Goal: Task Accomplishment & Management: Use online tool/utility

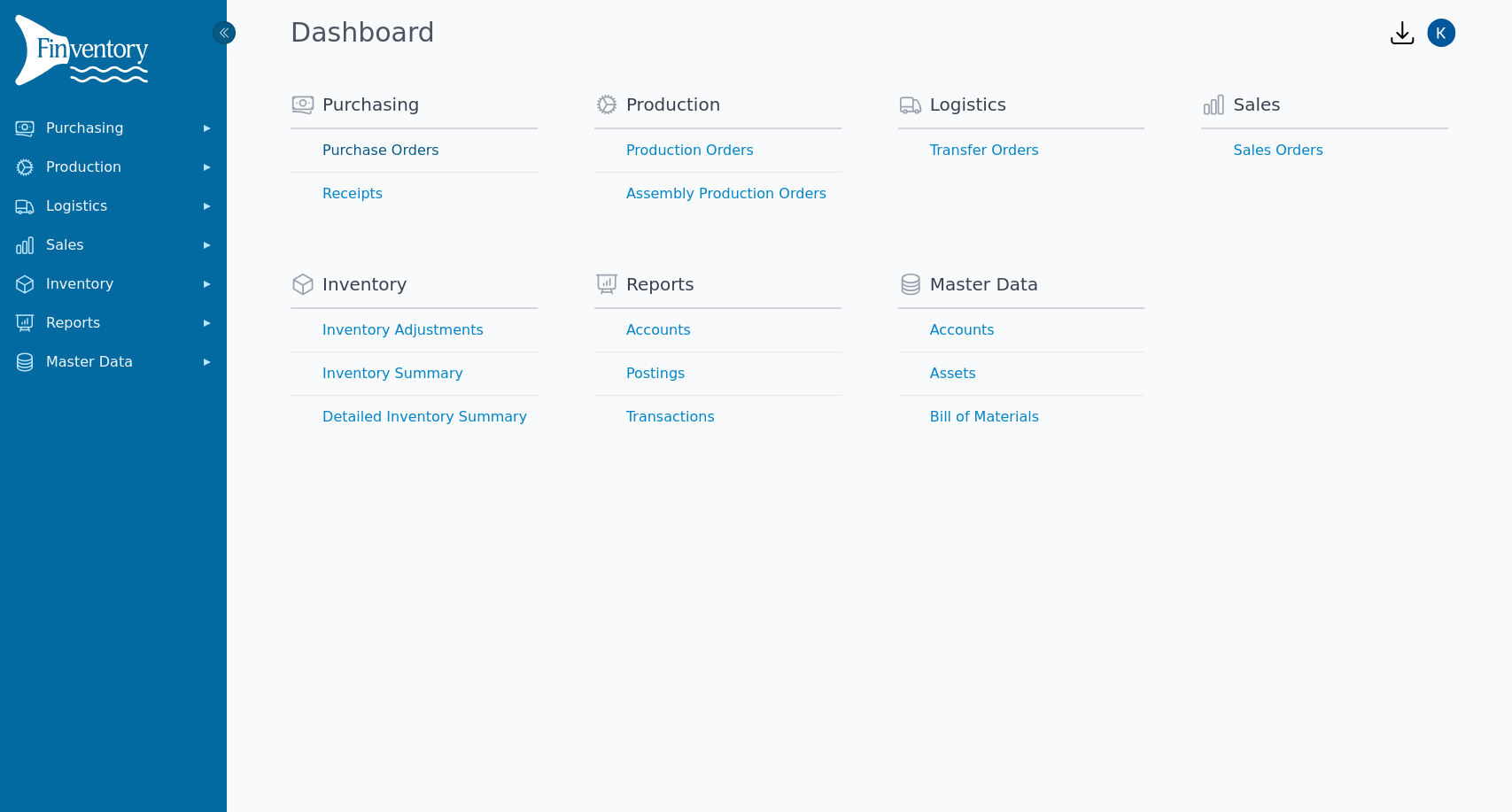
click at [405, 150] on link "Purchase Orders" at bounding box center [414, 150] width 247 height 43
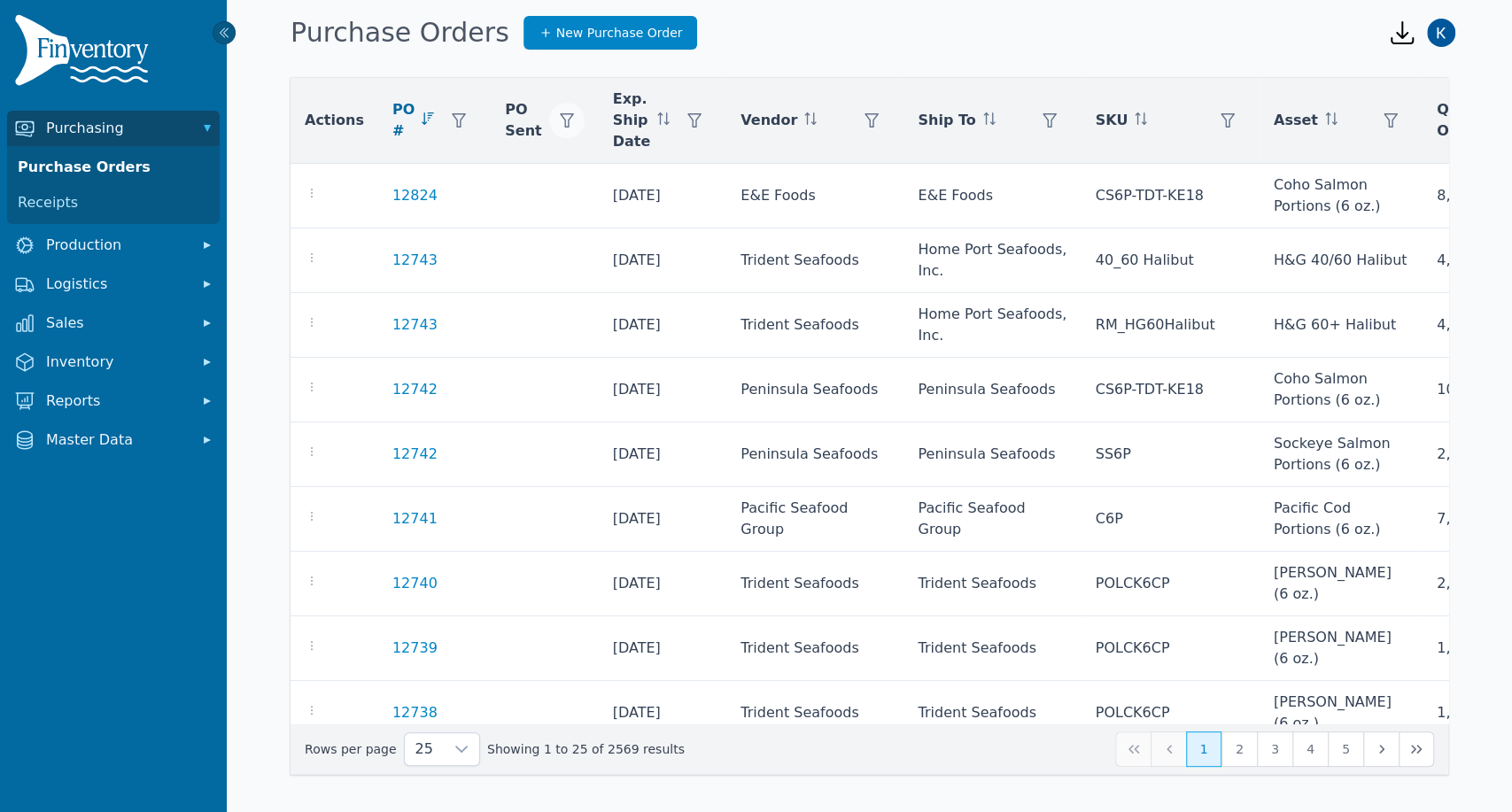
click at [560, 120] on icon "button" at bounding box center [567, 120] width 14 height 14
click at [865, 119] on icon "button" at bounding box center [871, 120] width 14 height 14
click at [833, 170] on div "Any" at bounding box center [871, 168] width 152 height 35
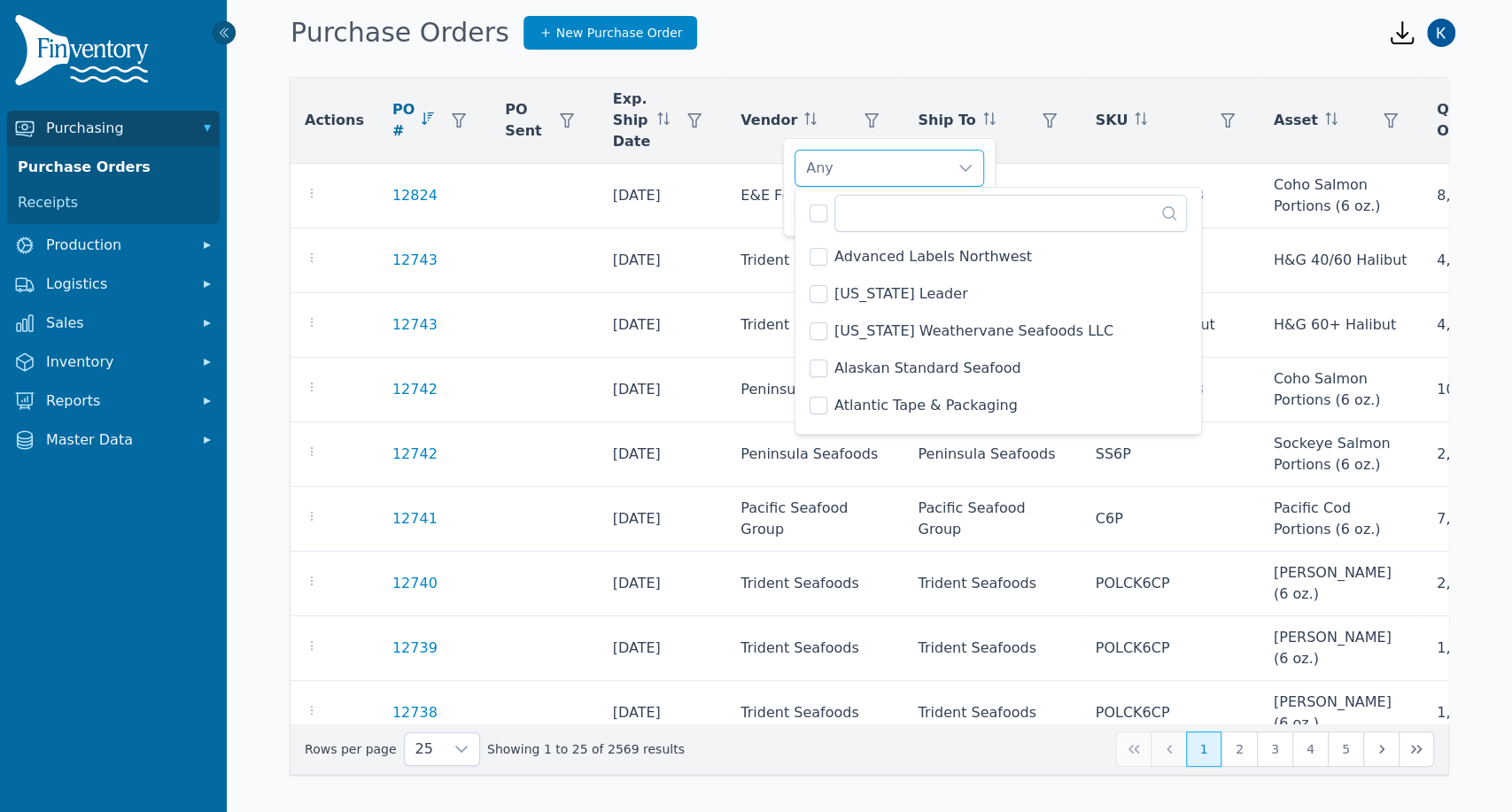
click at [868, 240] on li "Advanced Labels Northwest" at bounding box center [999, 256] width 399 height 35
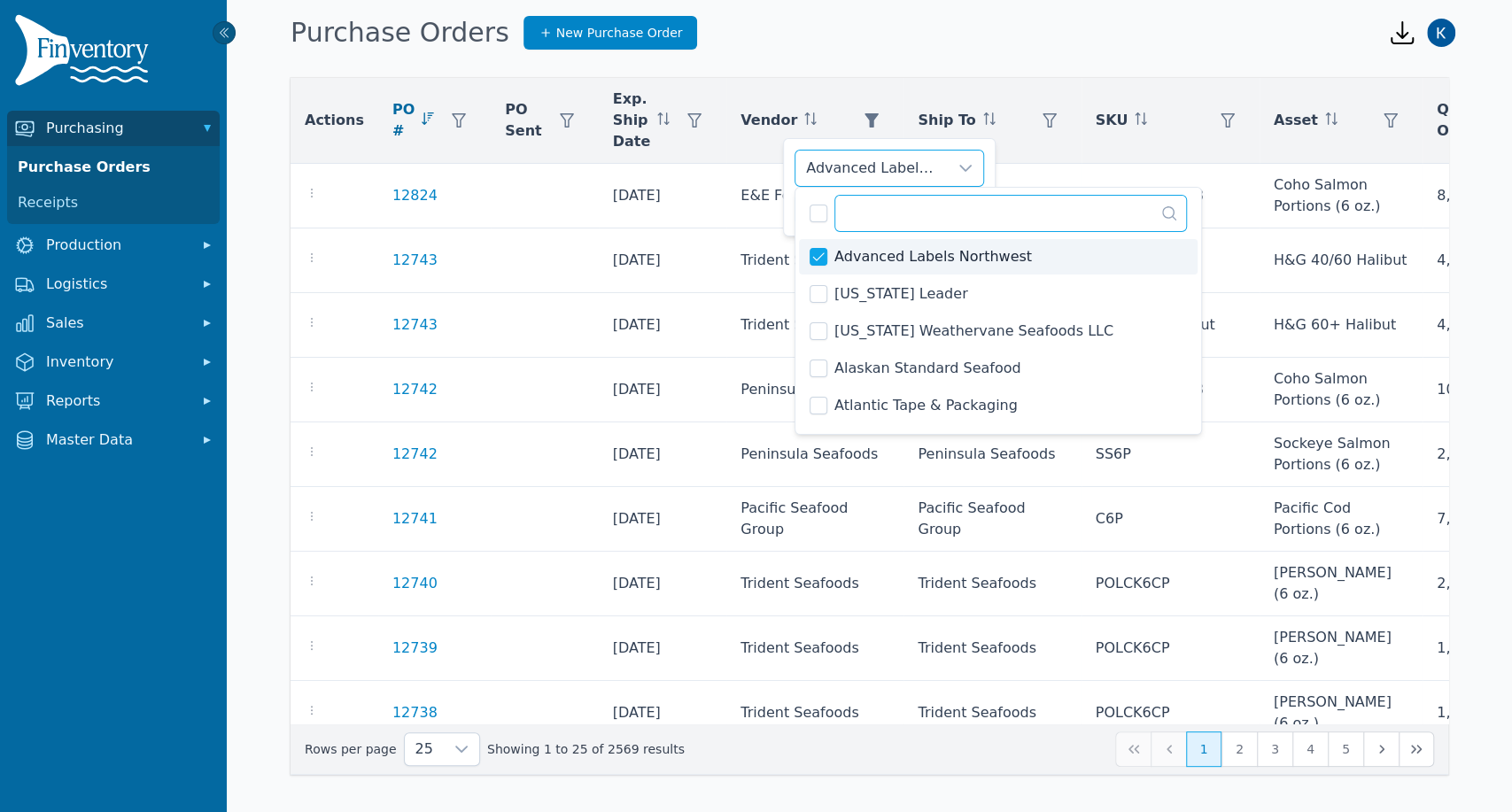
click at [879, 218] on input "text" at bounding box center [1010, 212] width 352 height 37
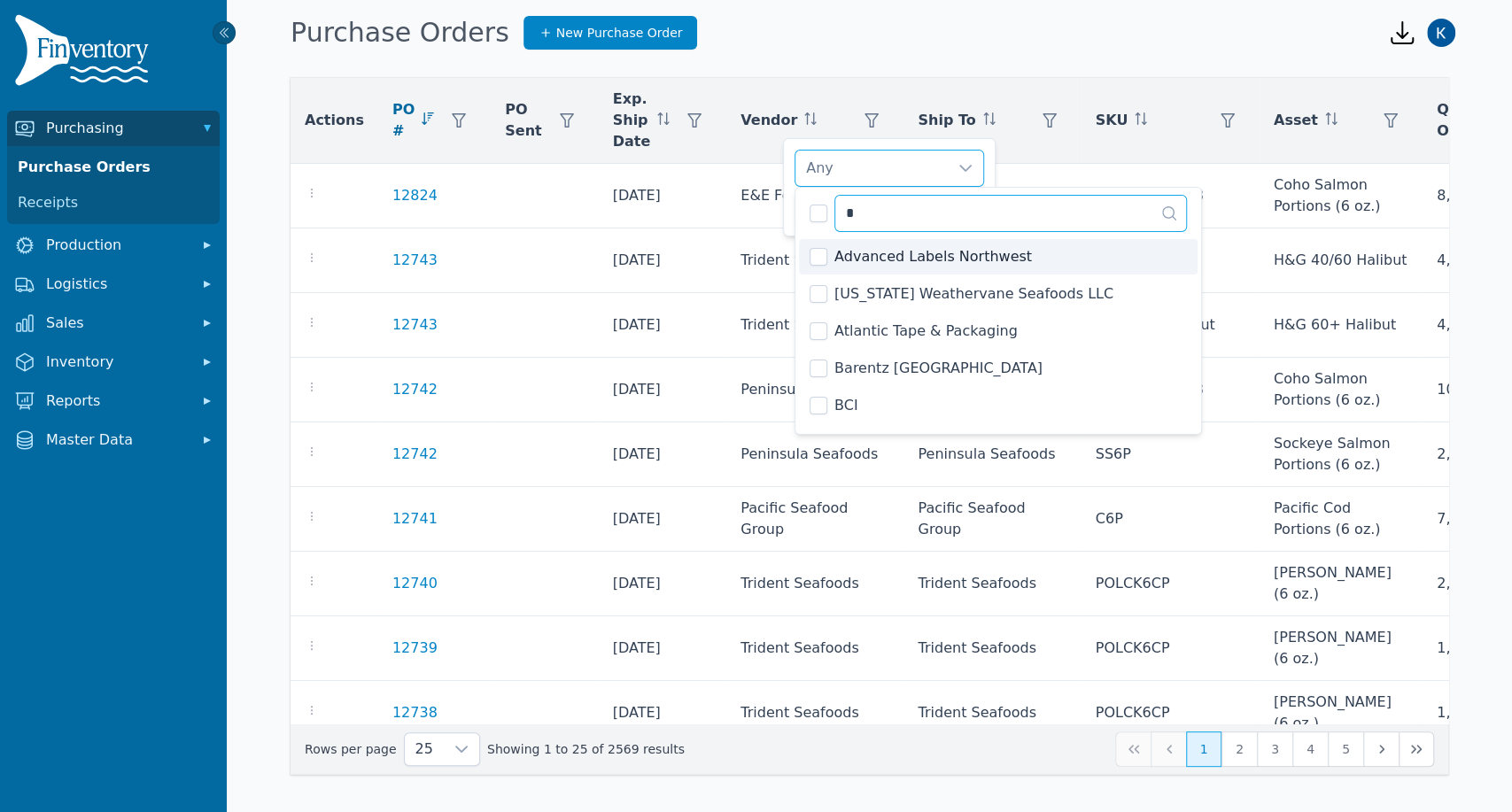
click at [892, 219] on input "*" at bounding box center [1010, 212] width 352 height 37
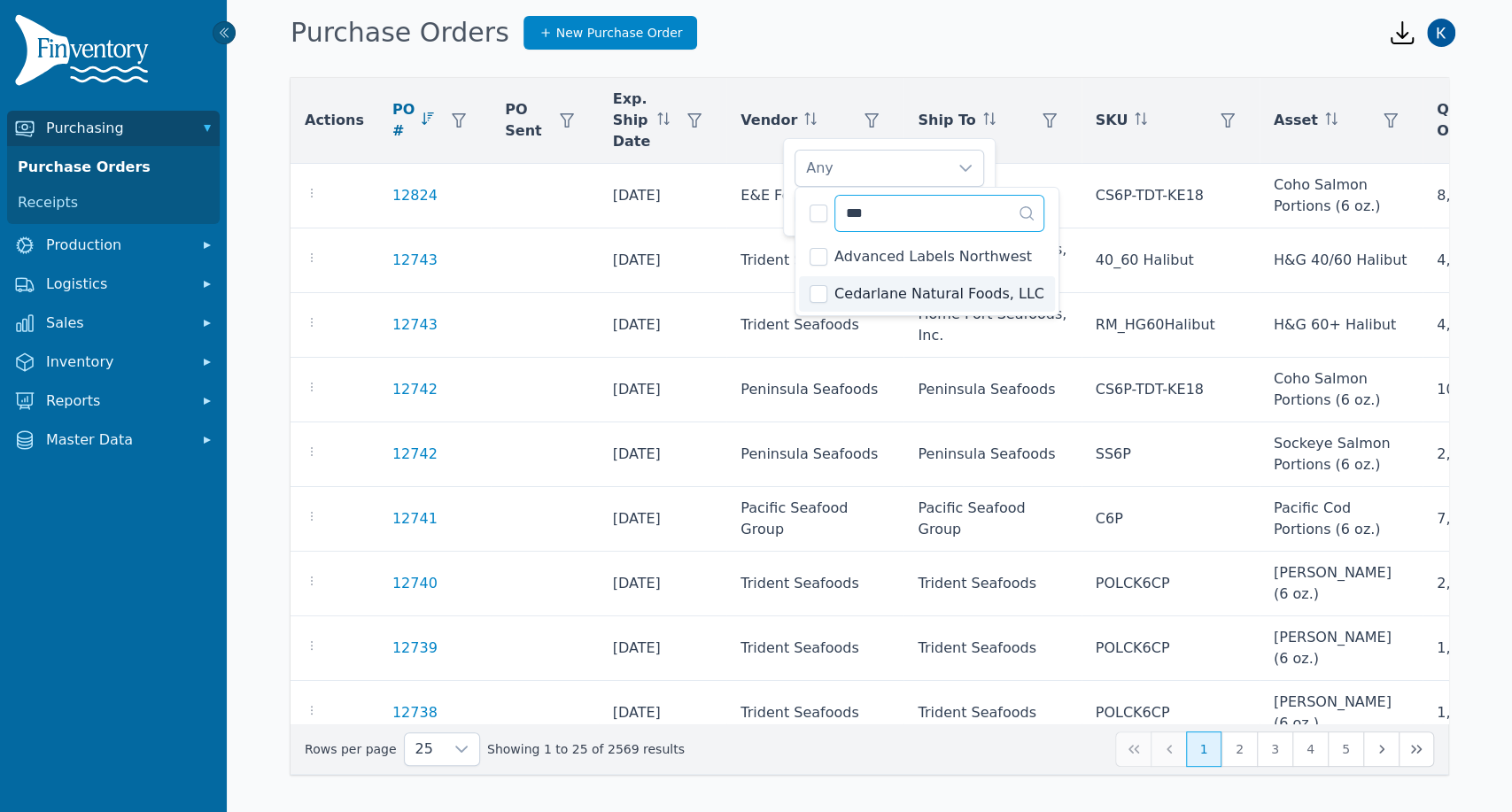
type input "***"
click at [831, 295] on li "Cedarlane Natural Foods, LLC" at bounding box center [927, 293] width 256 height 35
click at [929, 172] on div "Cedarlane Natural Foods, LLC" at bounding box center [871, 168] width 152 height 35
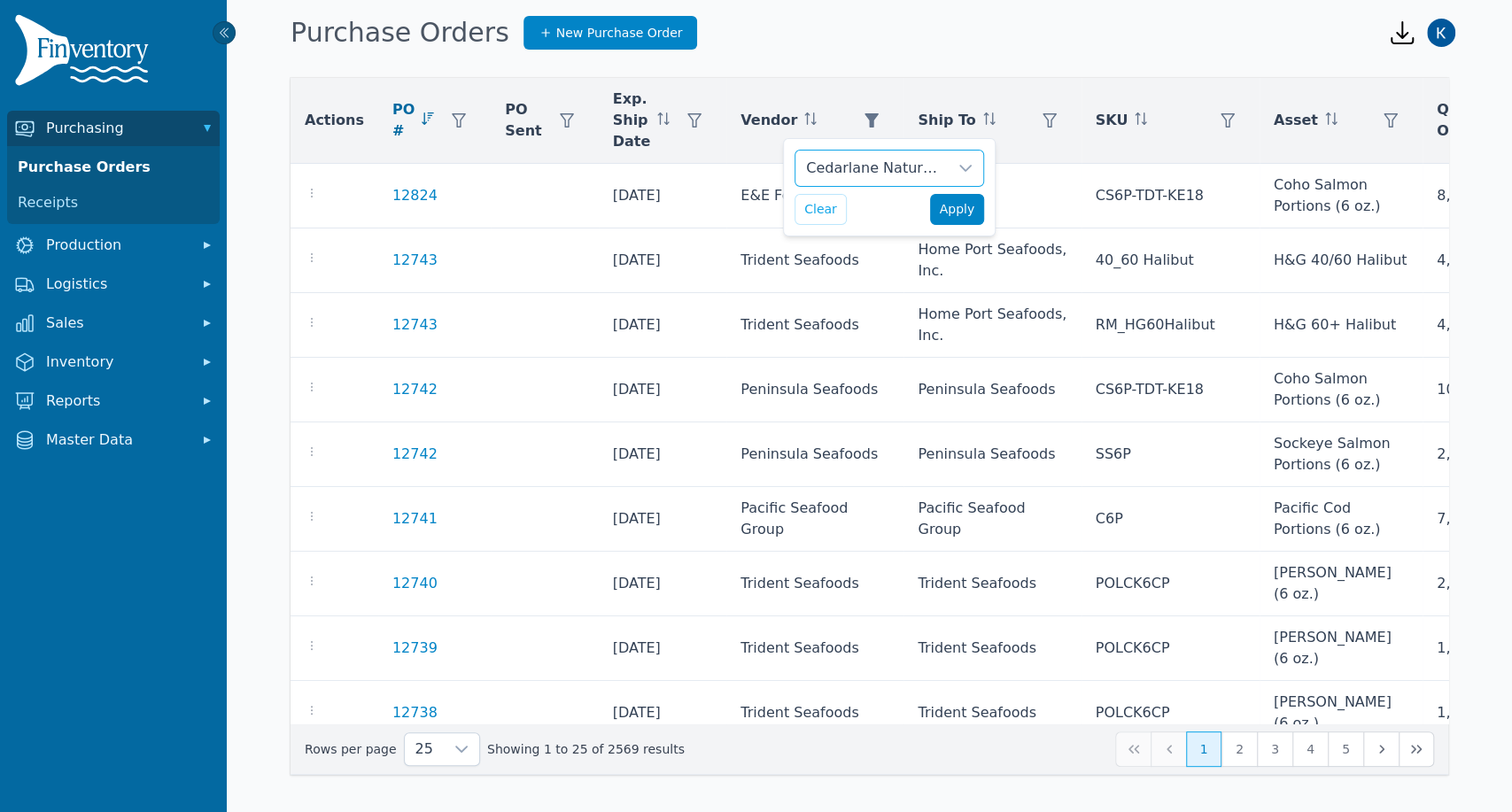
click at [966, 211] on span "Apply" at bounding box center [957, 210] width 35 height 19
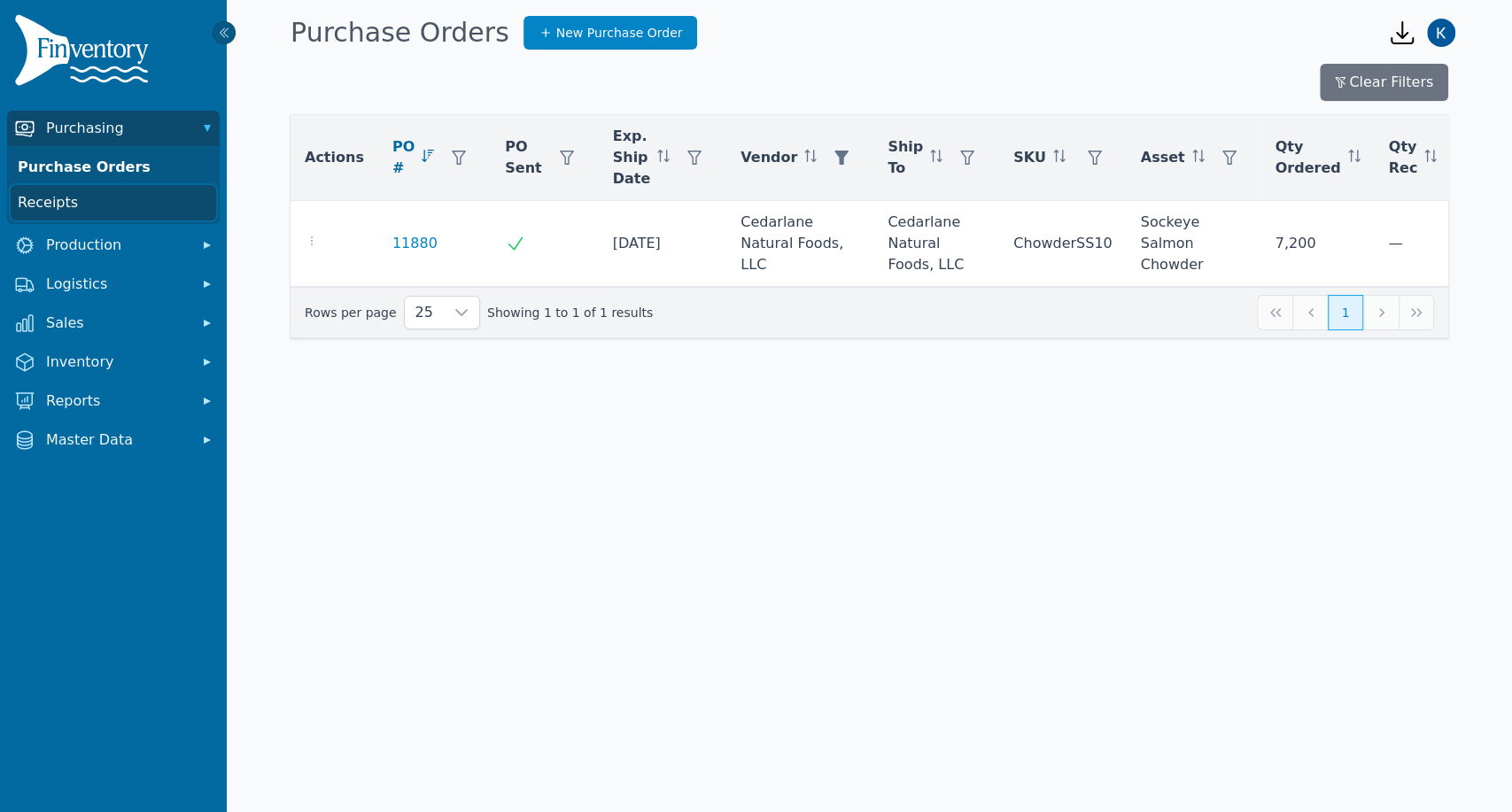
click at [53, 200] on link "Receipts" at bounding box center [113, 202] width 205 height 35
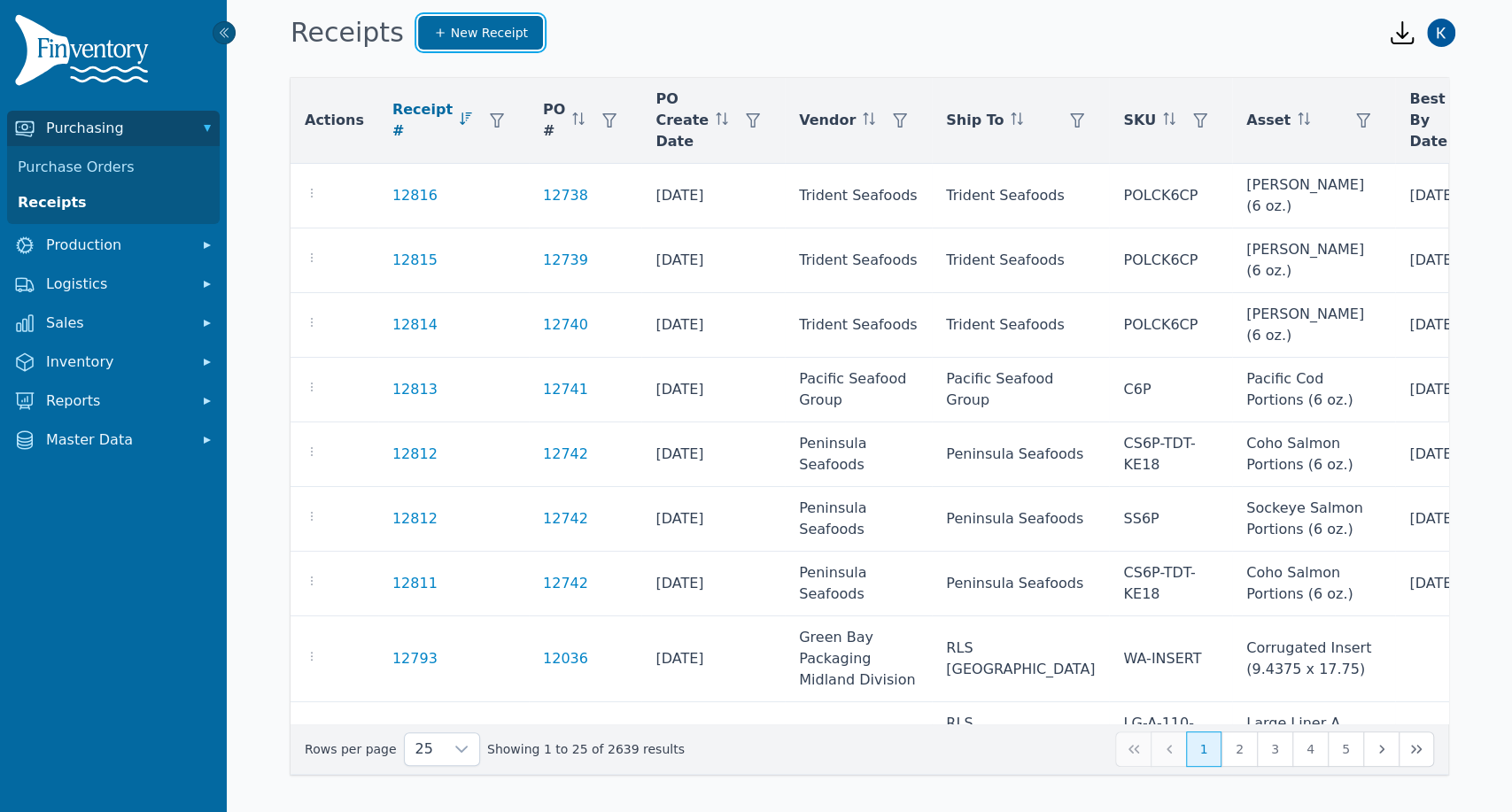
click at [468, 25] on span "New Receipt" at bounding box center [489, 32] width 77 height 18
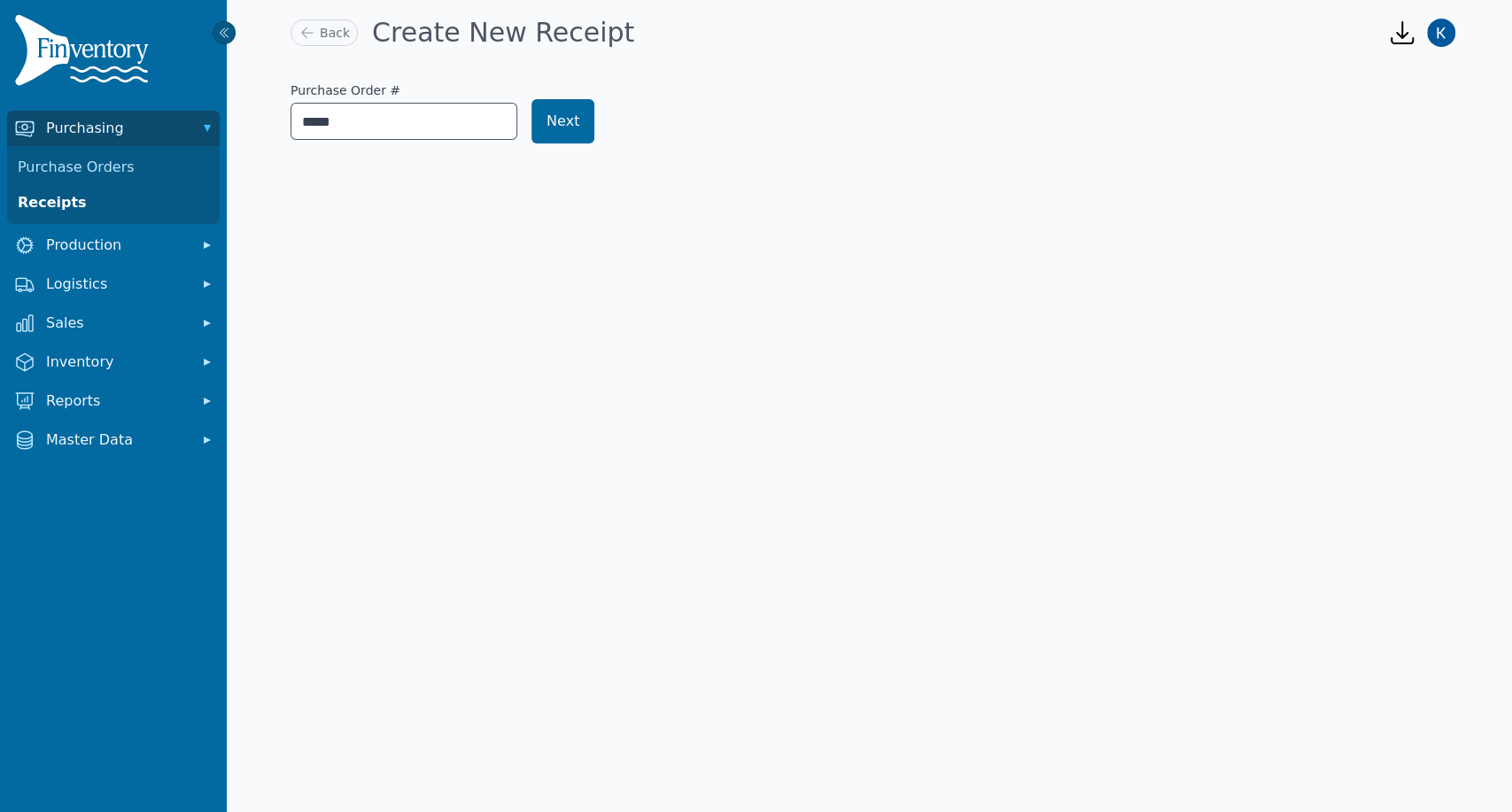
type input "*****"
click at [569, 122] on button "Next" at bounding box center [563, 120] width 63 height 45
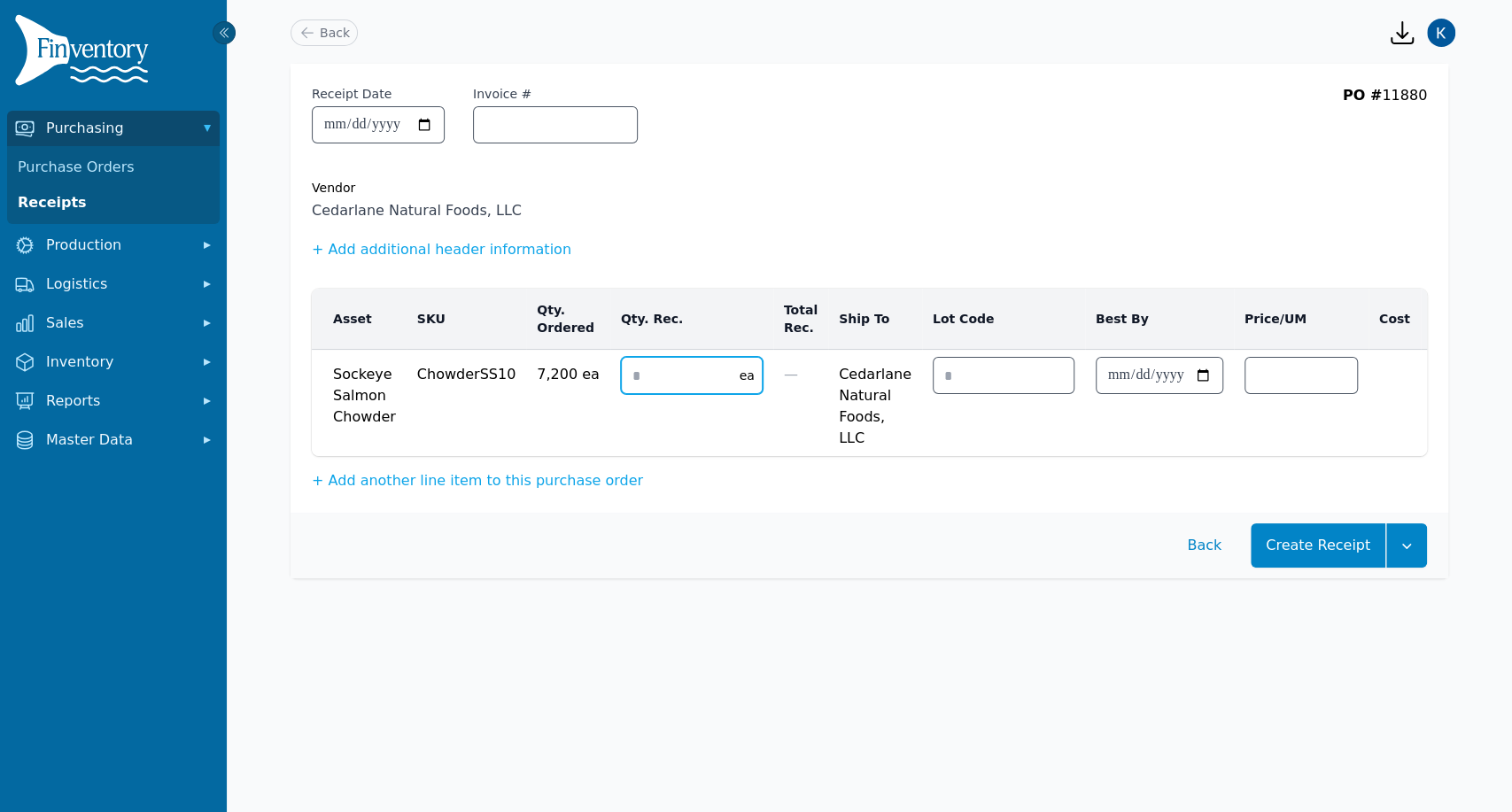
click at [691, 359] on input "number" at bounding box center [675, 375] width 107 height 35
type input "****"
click at [1091, 644] on body "**********" at bounding box center [756, 406] width 1512 height 812
click at [1297, 553] on button "Create Receipt" at bounding box center [1317, 544] width 135 height 45
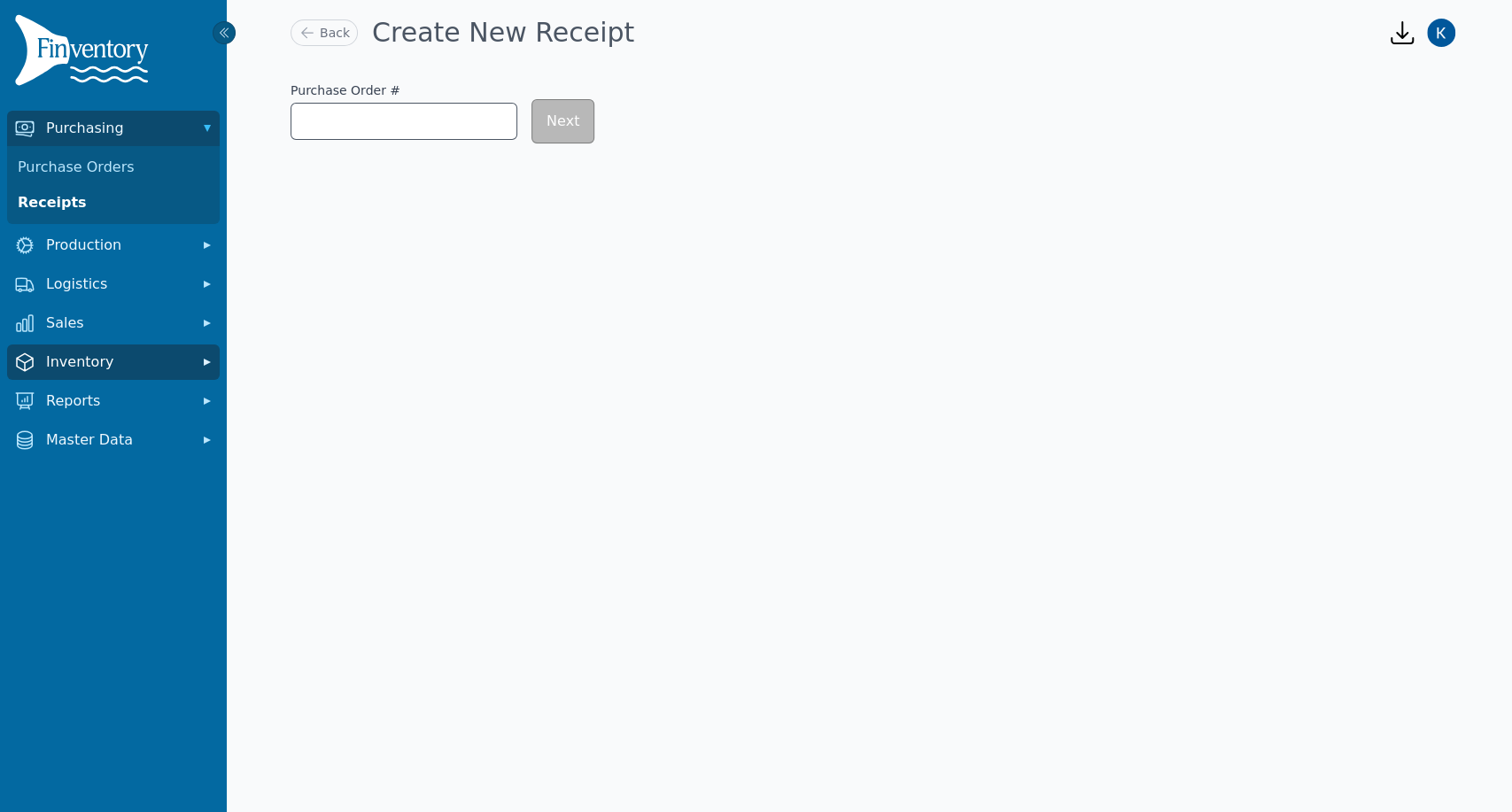
click at [75, 363] on span "Inventory" at bounding box center [117, 361] width 141 height 21
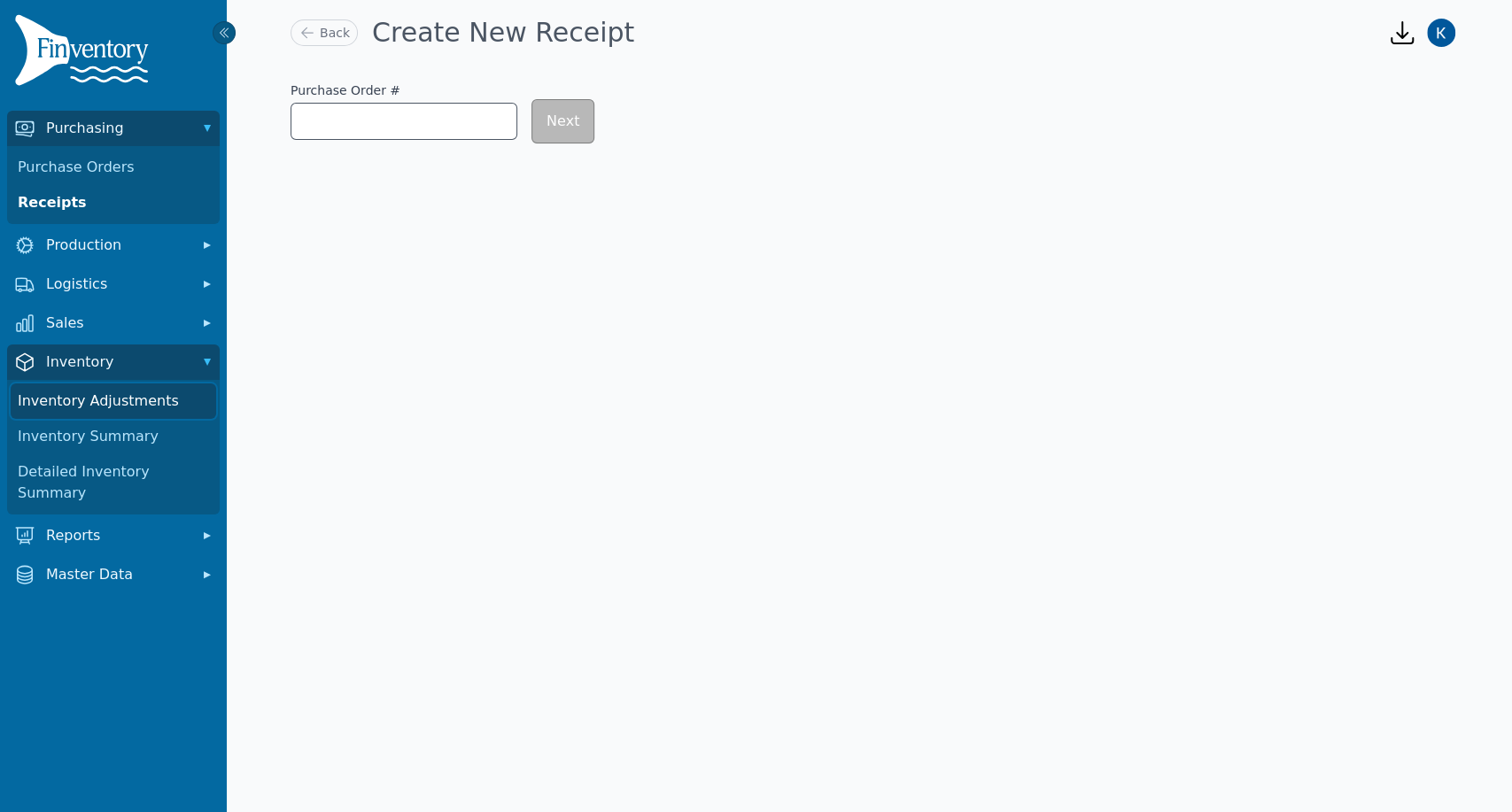
click at [85, 398] on link "Inventory Adjustments" at bounding box center [113, 400] width 205 height 35
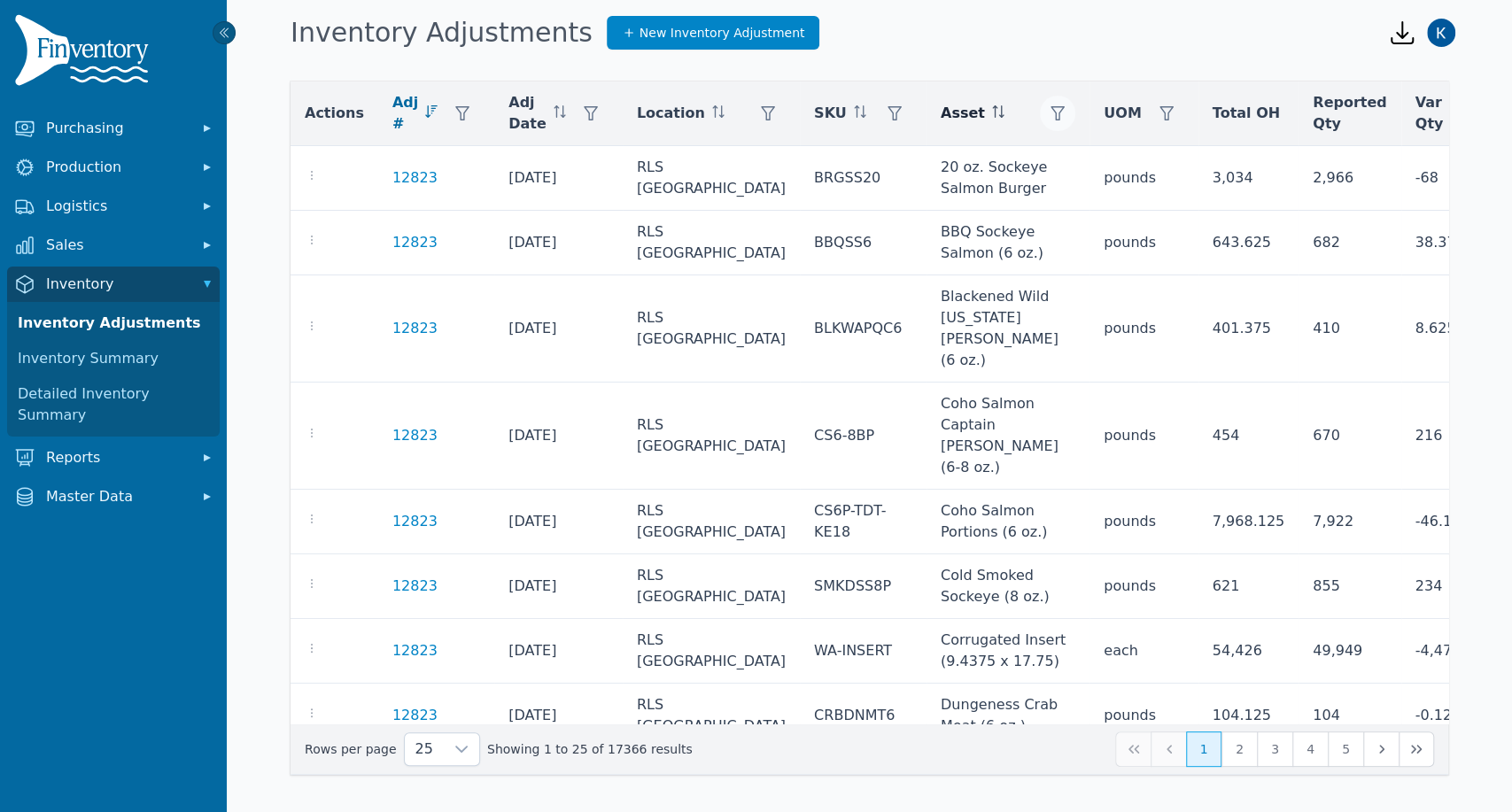
click at [1051, 113] on icon "button" at bounding box center [1057, 113] width 14 height 14
click at [1016, 169] on div "Any" at bounding box center [1041, 160] width 152 height 35
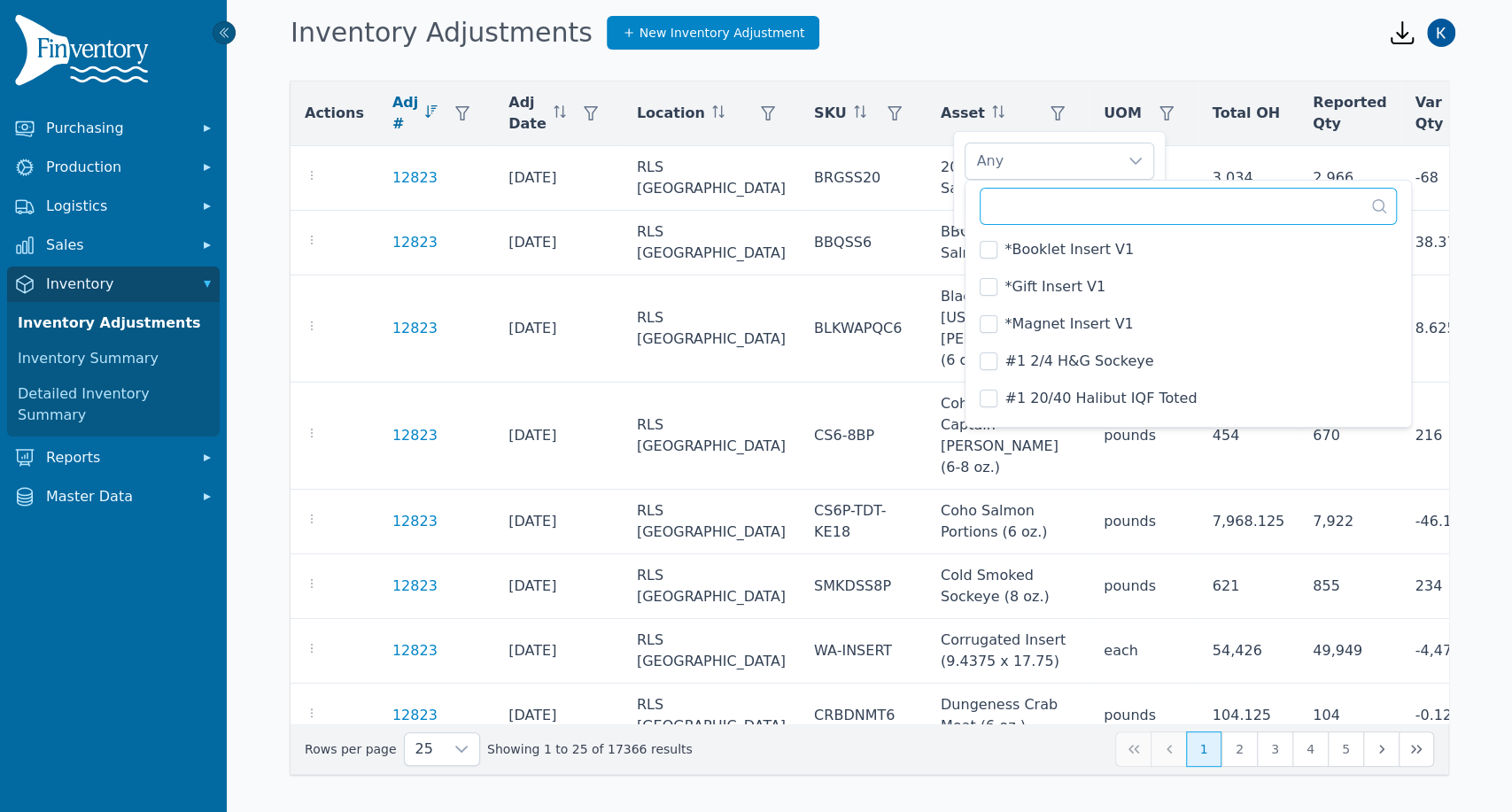
click at [1024, 206] on input "text" at bounding box center [1187, 206] width 417 height 37
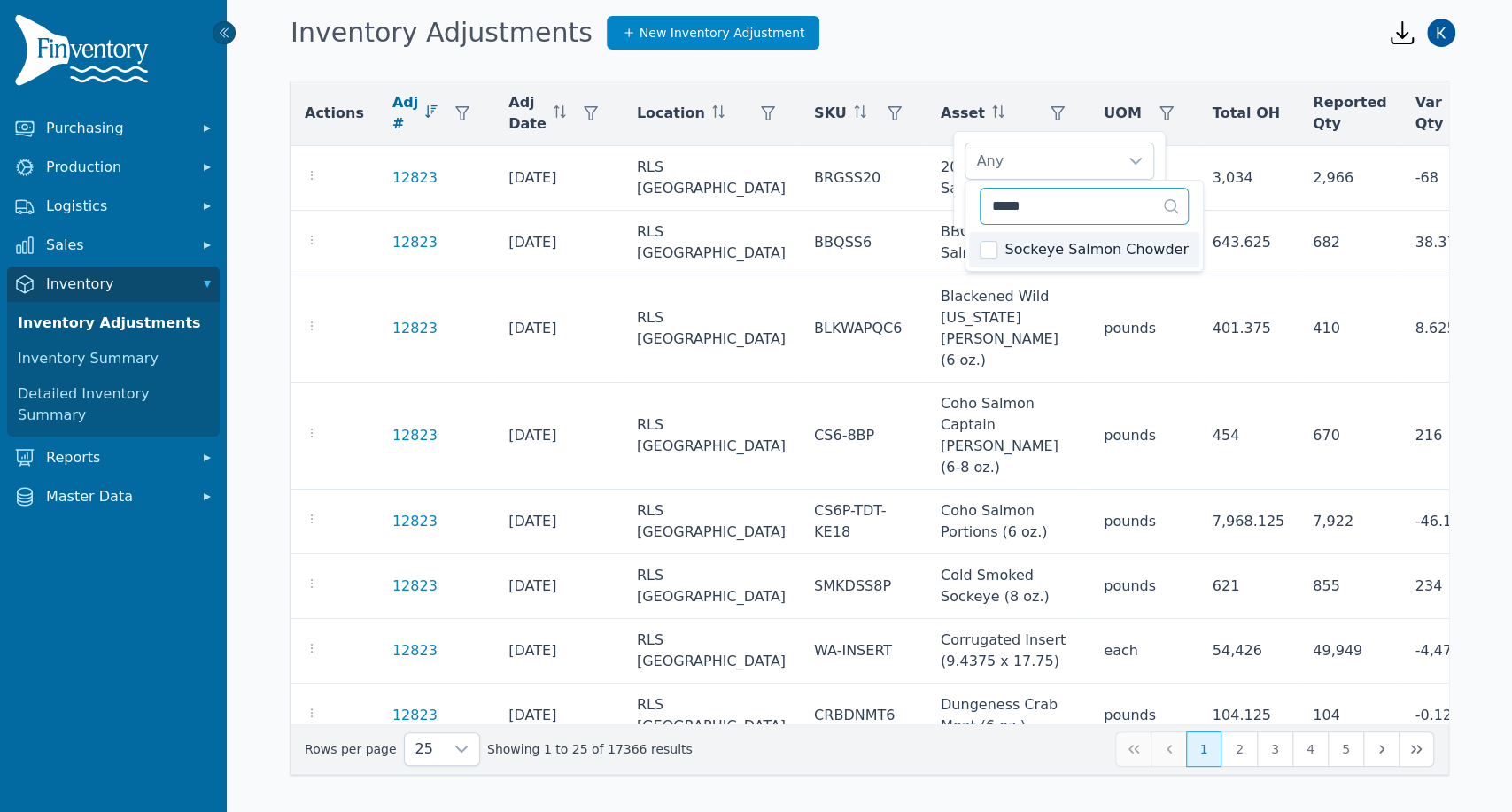
type input "*****"
click at [1010, 243] on span "Sockeye Salmon Chowder" at bounding box center [1095, 249] width 183 height 21
click at [1099, 151] on div "Sockeye Salmon Chowder" at bounding box center [1041, 160] width 152 height 35
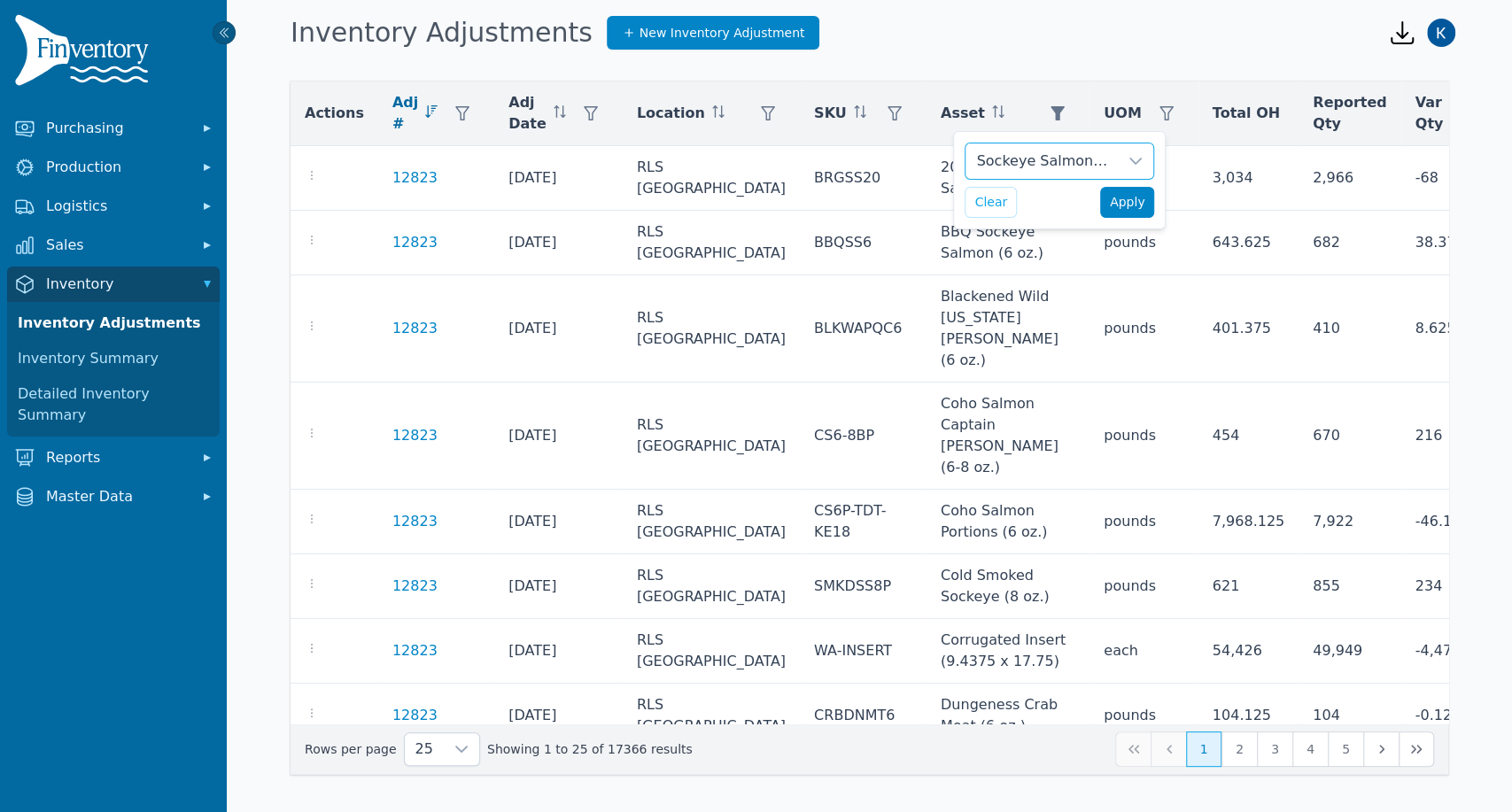
click at [1126, 193] on span "Apply" at bounding box center [1127, 202] width 35 height 19
